Goal: Book appointment/travel/reservation

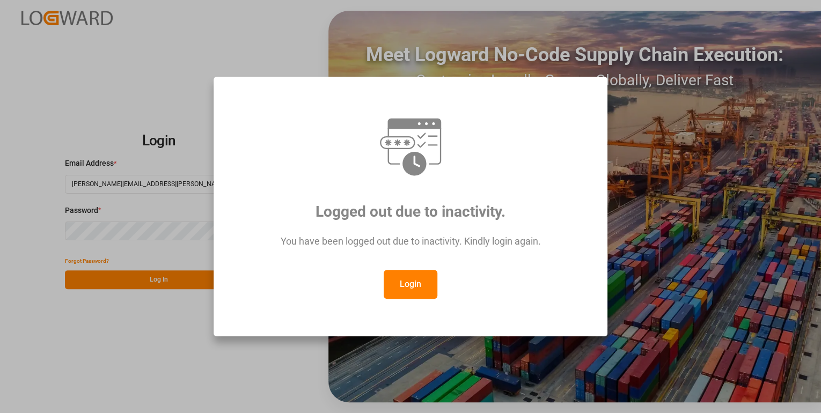
click at [390, 288] on button "Login" at bounding box center [411, 284] width 54 height 29
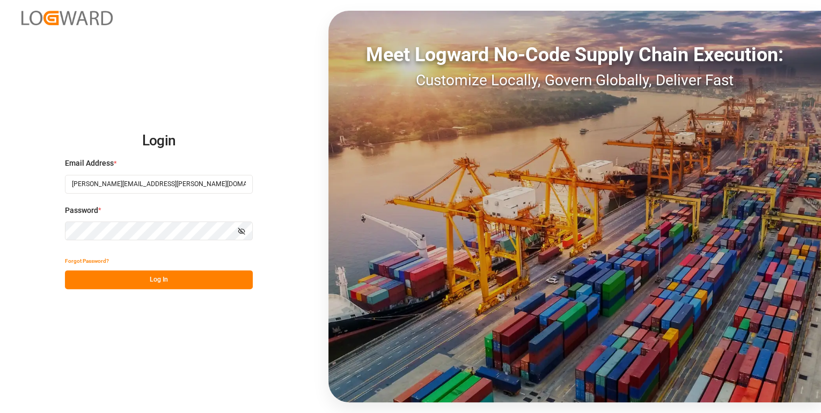
click at [160, 282] on button "Log In" at bounding box center [159, 279] width 188 height 19
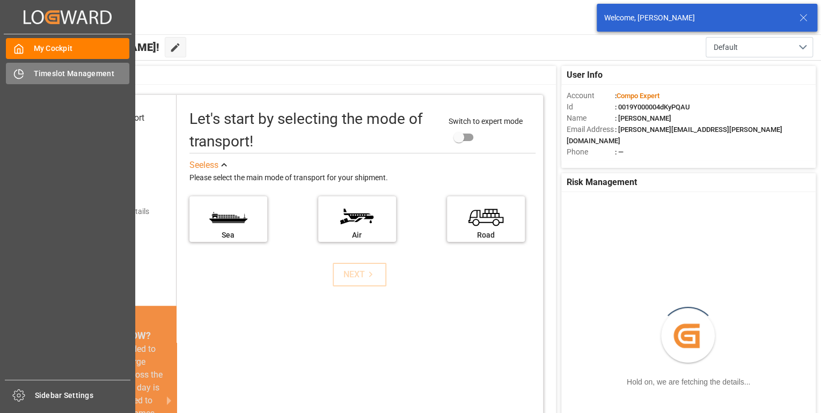
click at [34, 71] on span "Timeslot Management" at bounding box center [82, 73] width 96 height 11
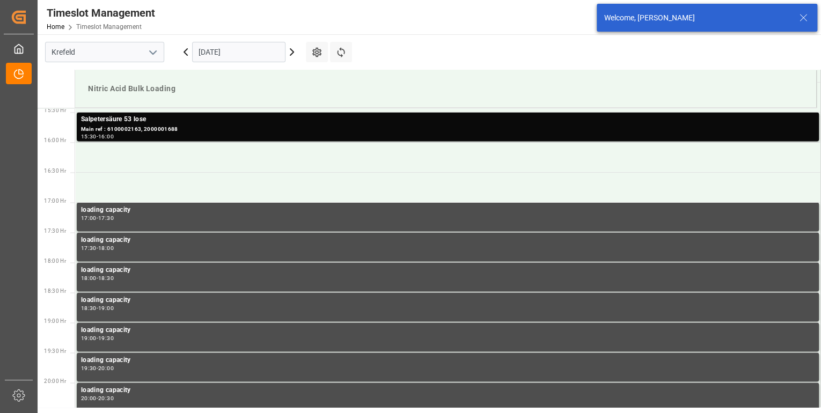
scroll to position [955, 0]
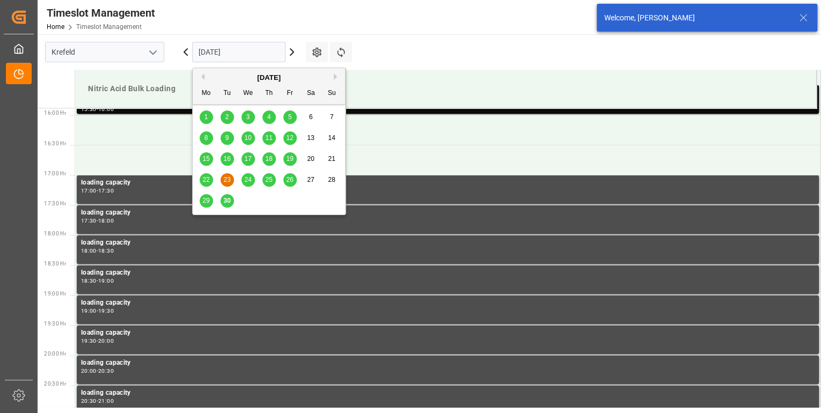
click at [277, 52] on input "[DATE]" at bounding box center [238, 52] width 93 height 20
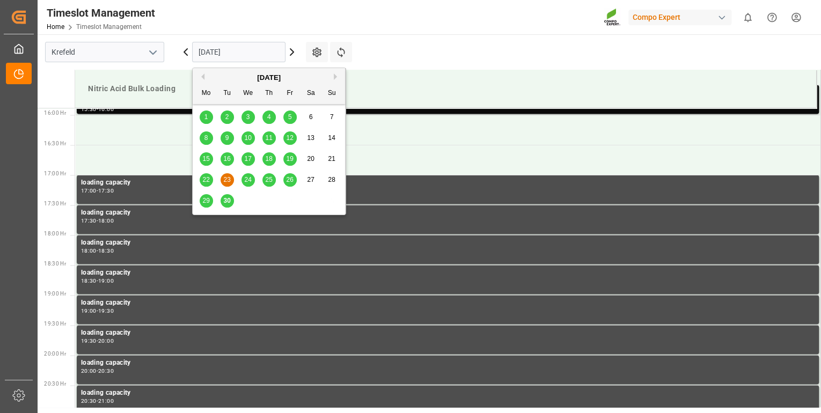
click at [223, 202] on span "30" at bounding box center [226, 201] width 7 height 8
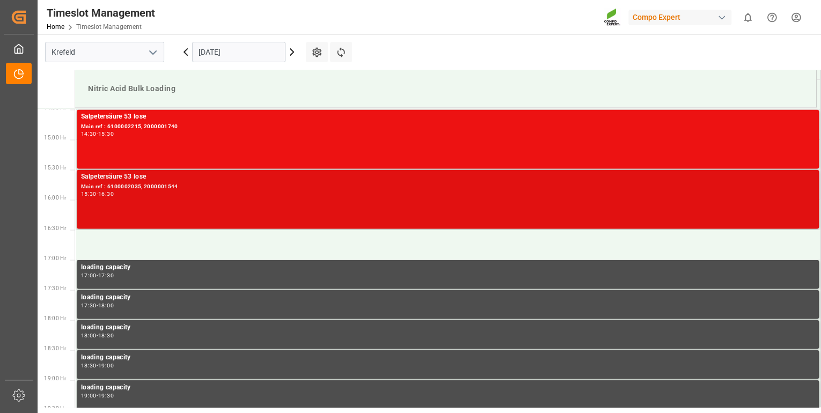
scroll to position [859, 0]
